Goal: Transaction & Acquisition: Purchase product/service

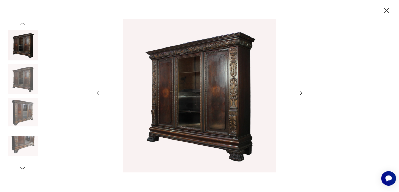
click at [301, 89] on div at bounding box center [200, 96] width 210 height 155
click at [297, 90] on div at bounding box center [200, 96] width 210 height 155
click at [299, 90] on icon "button" at bounding box center [301, 93] width 6 height 6
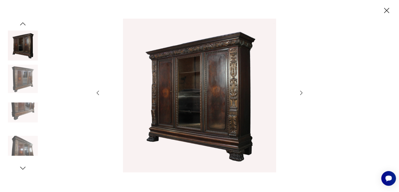
click at [299, 89] on div at bounding box center [200, 96] width 210 height 155
click at [297, 93] on div at bounding box center [200, 96] width 210 height 155
click at [301, 91] on icon "button" at bounding box center [301, 93] width 6 height 6
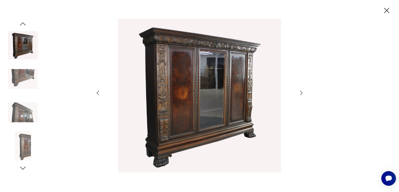
click at [301, 91] on icon "button" at bounding box center [301, 93] width 6 height 6
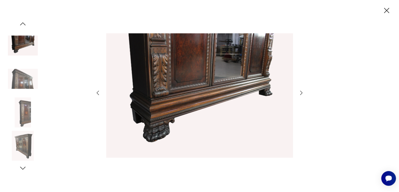
click at [299, 92] on icon "button" at bounding box center [301, 93] width 6 height 6
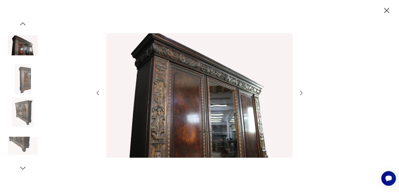
click at [299, 92] on icon "button" at bounding box center [301, 93] width 6 height 6
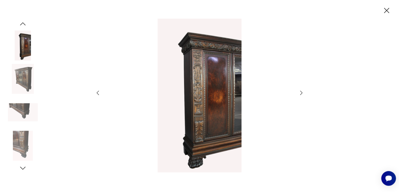
click at [299, 92] on icon "button" at bounding box center [301, 93] width 6 height 6
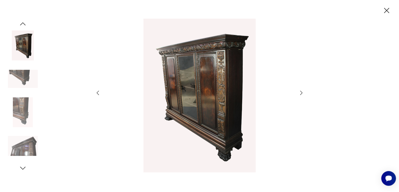
click at [299, 92] on icon "button" at bounding box center [301, 93] width 6 height 6
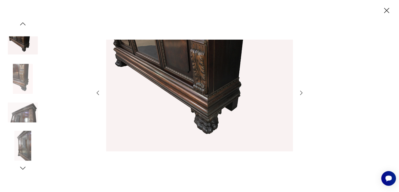
click at [299, 92] on icon "button" at bounding box center [301, 93] width 6 height 6
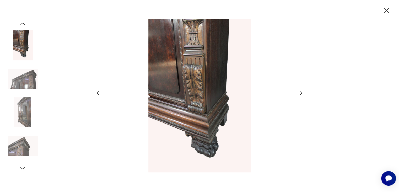
click at [299, 92] on icon "button" at bounding box center [301, 93] width 6 height 6
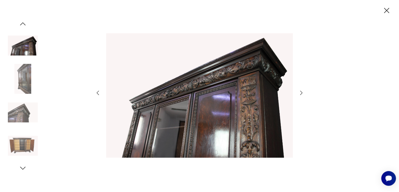
click at [298, 92] on icon "button" at bounding box center [301, 93] width 6 height 6
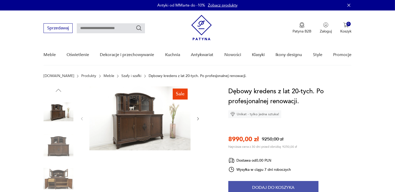
drag, startPoint x: 0, startPoint y: 0, endPoint x: 250, endPoint y: 184, distance: 310.5
click at [251, 184] on button "Dodaj do koszyka" at bounding box center [273, 187] width 90 height 13
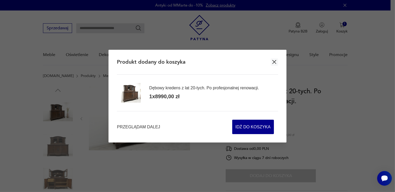
click at [277, 60] on icon "button" at bounding box center [274, 62] width 7 height 7
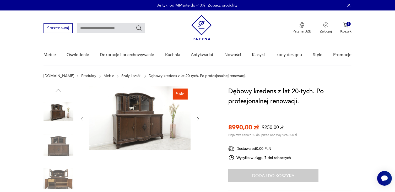
click at [133, 103] on img at bounding box center [139, 118] width 101 height 64
